Goal: Task Accomplishment & Management: Manage account settings

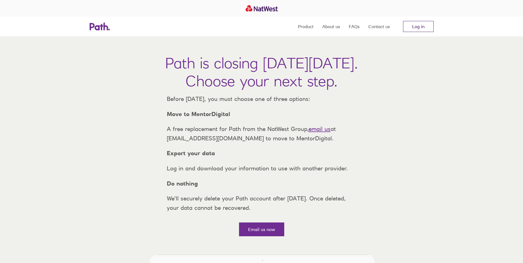
click at [421, 23] on link "Log in" at bounding box center [418, 26] width 31 height 11
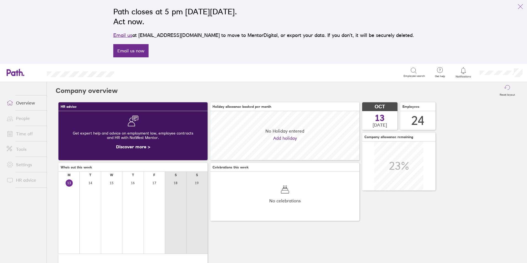
scroll to position [49, 149]
click at [20, 139] on li "Time off" at bounding box center [23, 133] width 47 height 15
click at [21, 136] on link "Time off" at bounding box center [24, 133] width 44 height 11
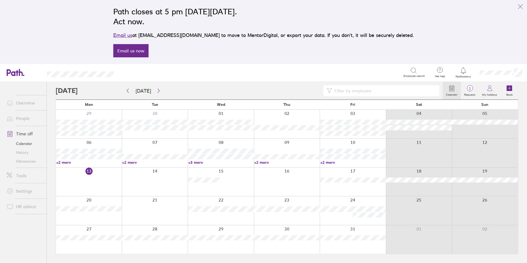
click at [99, 178] on div at bounding box center [89, 182] width 66 height 29
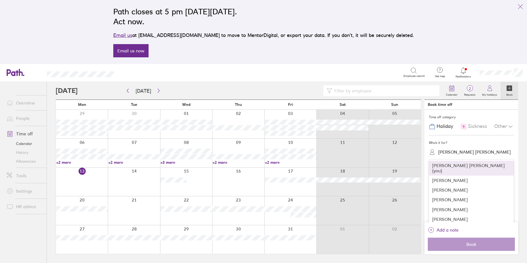
click at [460, 153] on div "Connor Duckett" at bounding box center [474, 151] width 73 height 5
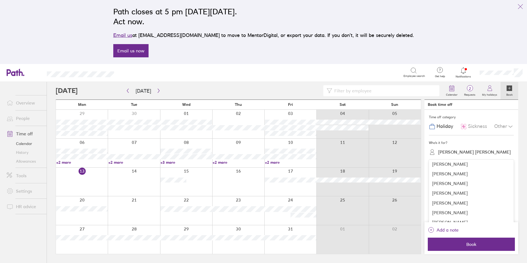
scroll to position [83, 0]
click at [482, 174] on div "graham bunting" at bounding box center [471, 176] width 85 height 10
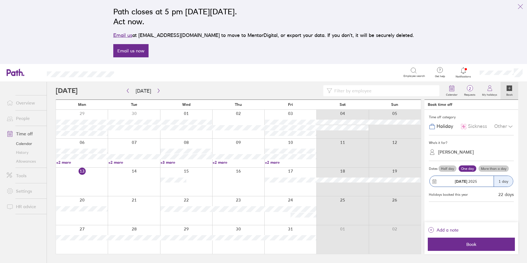
click at [474, 128] on span "Sickness" at bounding box center [477, 126] width 19 height 6
click at [501, 168] on label "More than a day" at bounding box center [494, 168] width 30 height 7
click at [0, 0] on input "More than a day" at bounding box center [0, 0] width 0 height 0
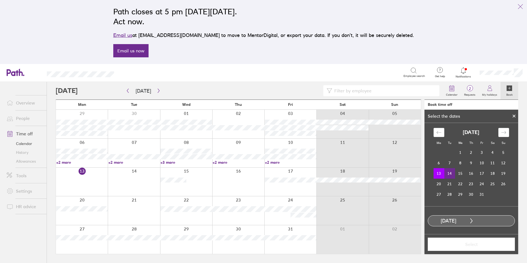
click at [447, 176] on td "14" at bounding box center [449, 173] width 11 height 10
click at [482, 244] on span "Select" at bounding box center [471, 244] width 79 height 5
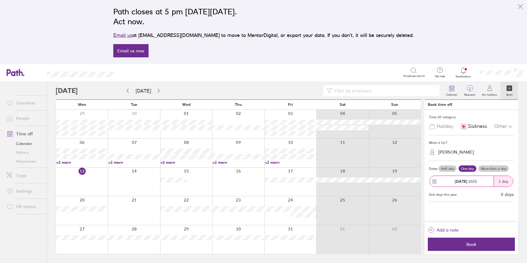
click at [474, 123] on span "Sickness" at bounding box center [477, 126] width 19 height 6
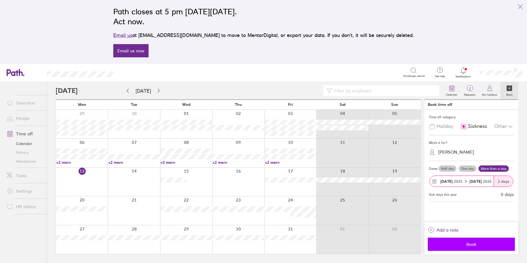
click at [474, 243] on span "Book" at bounding box center [471, 244] width 79 height 5
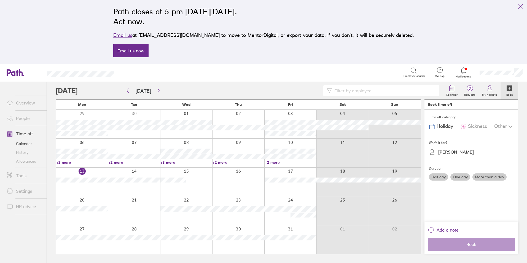
click at [270, 161] on link "+2 more" at bounding box center [291, 162] width 52 height 5
click at [224, 160] on link "+2 more" at bounding box center [239, 162] width 52 height 5
click at [171, 160] on link "+3 more" at bounding box center [186, 162] width 52 height 5
click at [172, 160] on link "+3 more" at bounding box center [186, 162] width 52 height 5
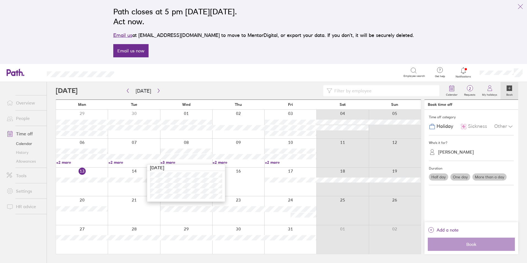
click at [170, 216] on div at bounding box center [186, 210] width 52 height 29
